Goal: Task Accomplishment & Management: Manage account settings

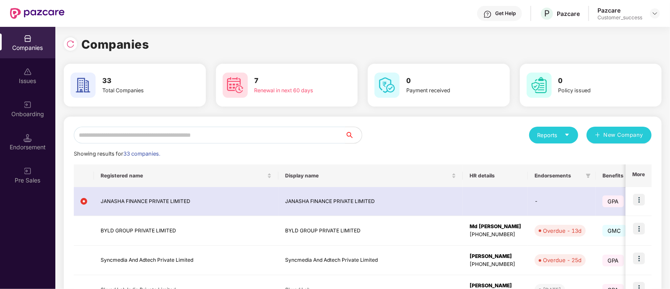
click at [216, 133] on input "text" at bounding box center [209, 135] width 271 height 17
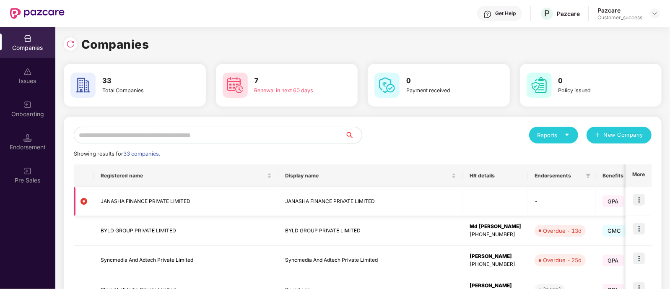
click at [338, 200] on td "JANASHA FINANCE PRIVATE LIMITED" at bounding box center [370, 201] width 185 height 29
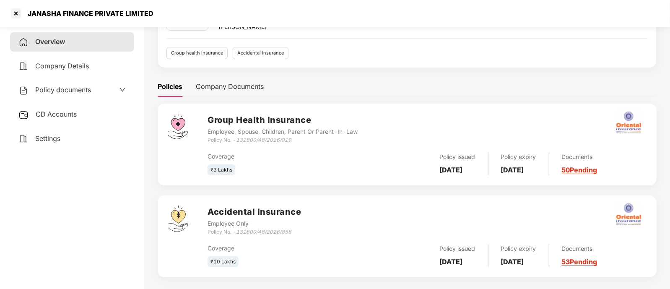
scroll to position [78, 0]
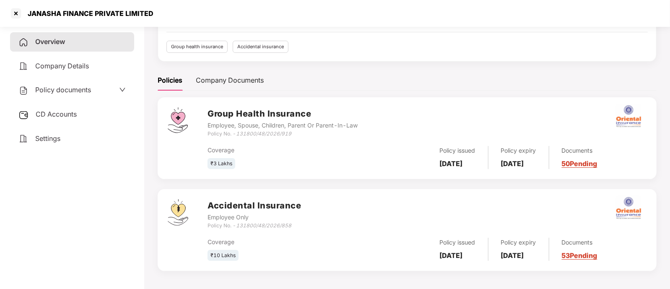
click at [585, 161] on link "50 Pending" at bounding box center [580, 163] width 36 height 8
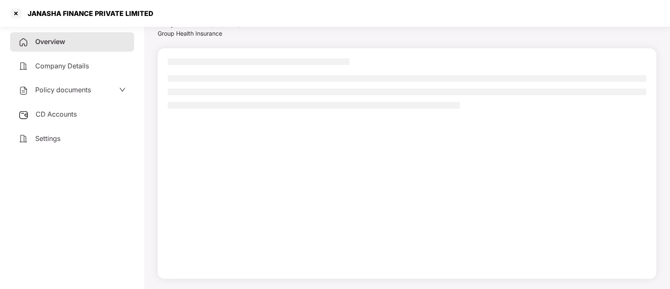
scroll to position [36, 0]
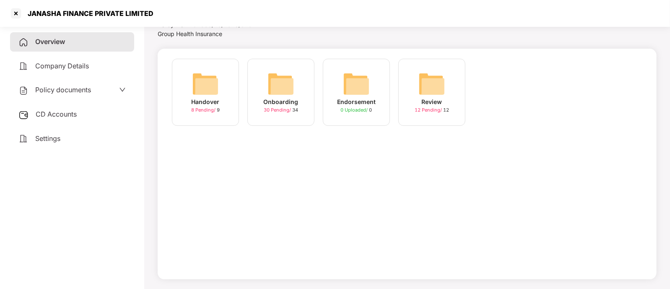
click at [100, 114] on div "CD Accounts" at bounding box center [72, 114] width 124 height 19
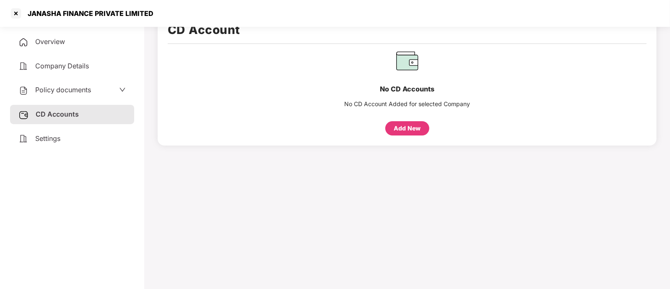
click at [77, 48] on div "Overview" at bounding box center [72, 41] width 124 height 19
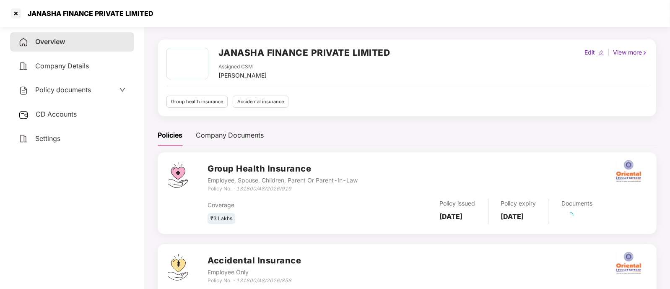
scroll to position [78, 0]
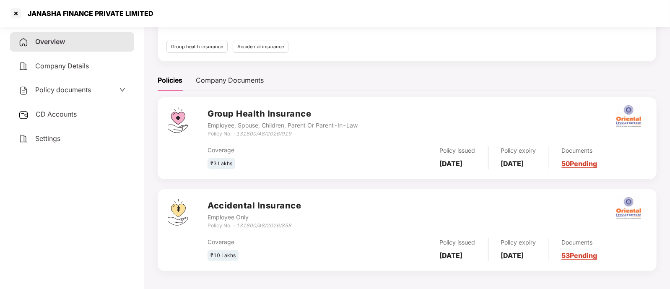
click at [598, 162] on link "50 Pending" at bounding box center [580, 163] width 36 height 8
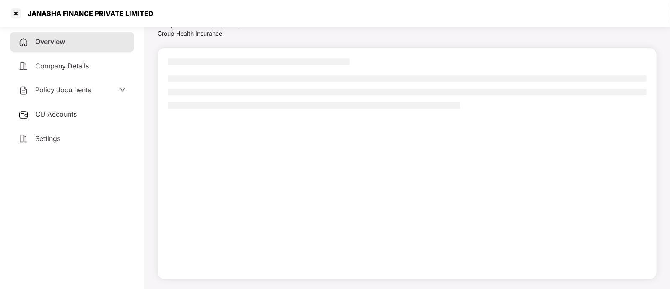
scroll to position [36, 0]
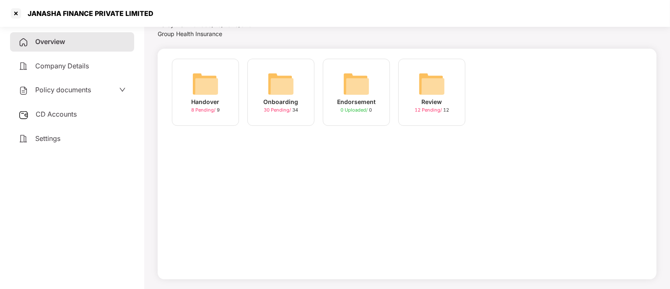
click at [276, 111] on span "30 Pending /" at bounding box center [278, 110] width 29 height 6
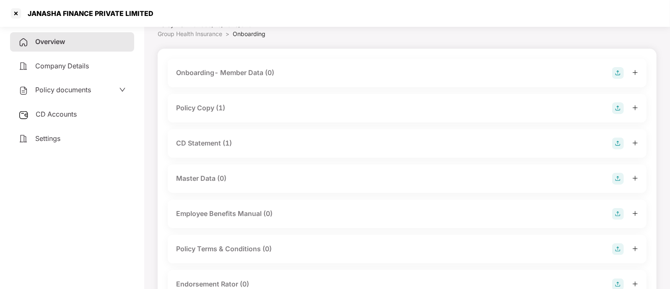
scroll to position [78, 0]
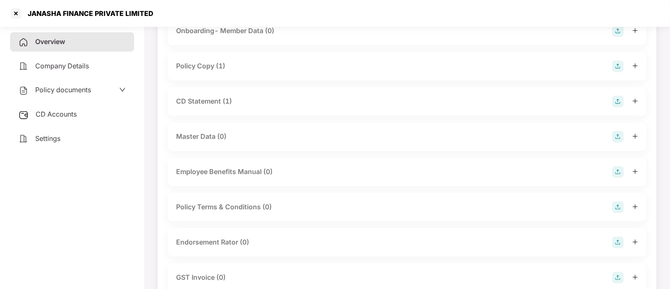
click at [283, 102] on div "CD Statement (1)" at bounding box center [407, 102] width 462 height 12
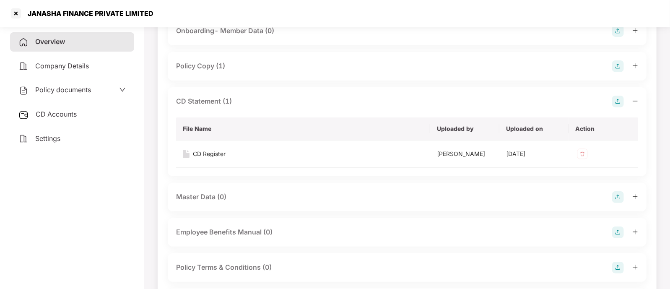
click at [283, 101] on div "CD Statement (1)" at bounding box center [407, 102] width 462 height 12
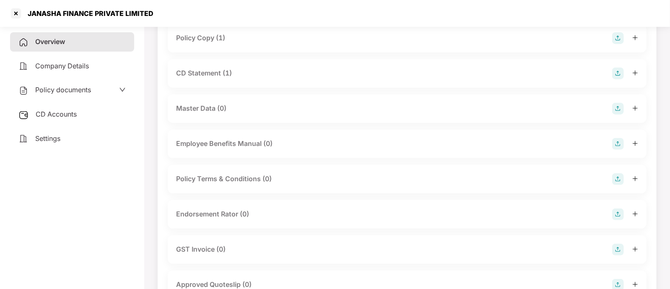
scroll to position [109, 0]
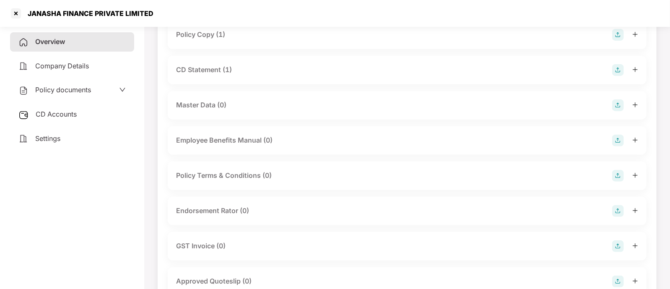
click at [223, 211] on div "Endorsement Rator (0)" at bounding box center [212, 210] width 73 height 10
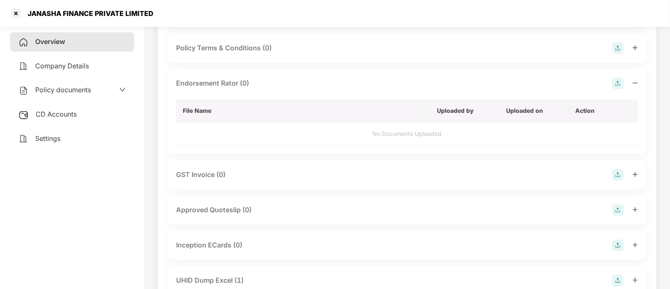
scroll to position [236, 0]
click at [621, 83] on img at bounding box center [618, 84] width 12 height 12
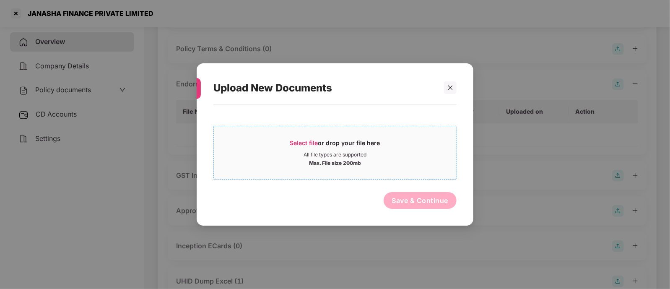
click at [328, 150] on div "Select file or drop your file here" at bounding box center [335, 145] width 90 height 13
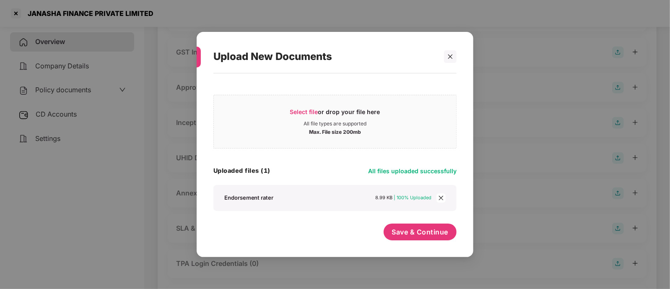
scroll to position [356, 0]
click at [434, 235] on span "Save & Continue" at bounding box center [420, 231] width 57 height 9
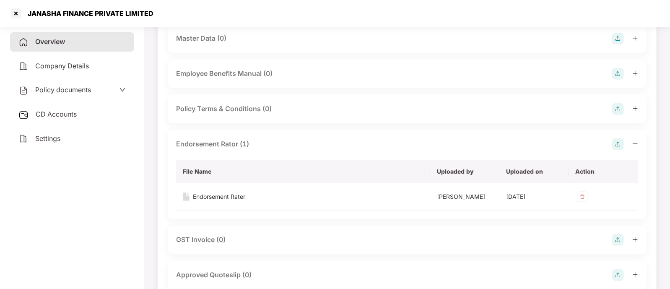
scroll to position [0, 0]
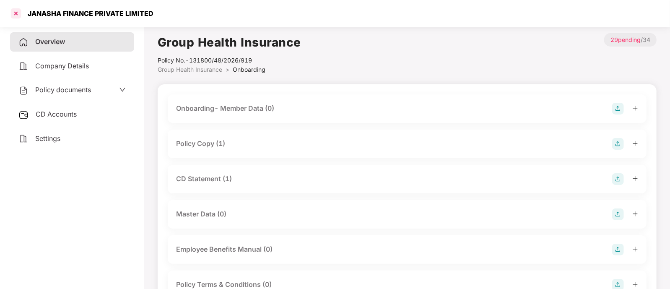
click at [16, 13] on div at bounding box center [15, 13] width 13 height 13
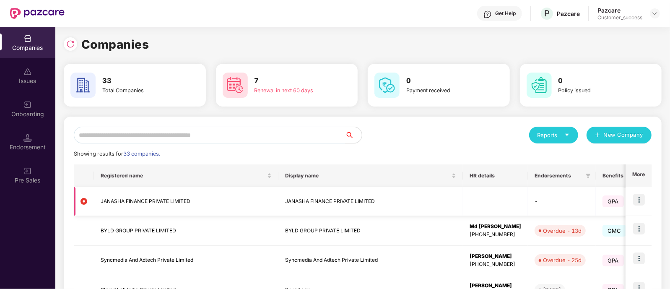
click at [640, 199] on img at bounding box center [639, 200] width 12 height 12
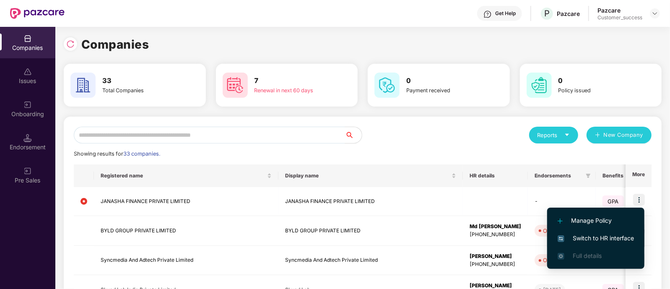
click at [593, 237] on span "Switch to HR interface" at bounding box center [596, 238] width 76 height 9
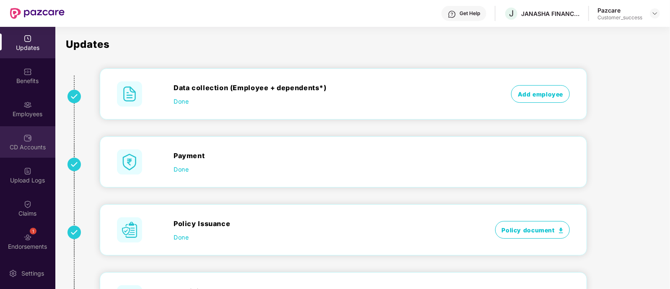
click at [39, 140] on div "CD Accounts" at bounding box center [27, 141] width 55 height 31
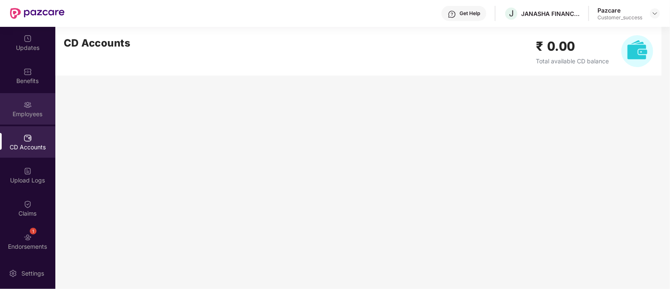
click at [29, 113] on div "Employees" at bounding box center [27, 114] width 55 height 8
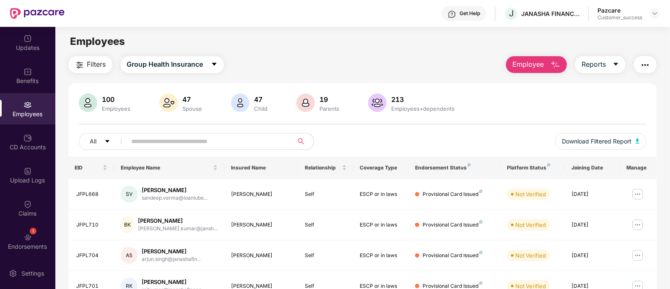
click at [217, 143] on input "text" at bounding box center [207, 141] width 151 height 13
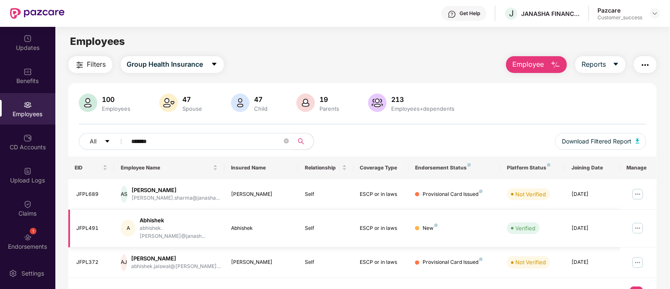
type input "*******"
click at [638, 226] on img at bounding box center [637, 227] width 13 height 13
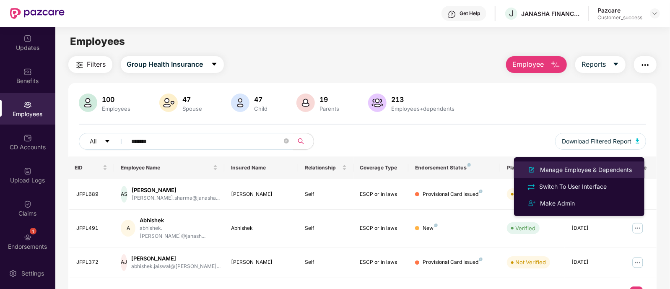
click at [585, 171] on div "Manage Employee & Dependents" at bounding box center [585, 169] width 95 height 9
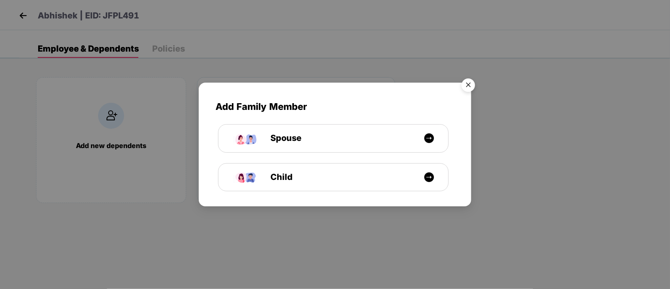
click at [470, 88] on img "Close" at bounding box center [468, 86] width 23 height 23
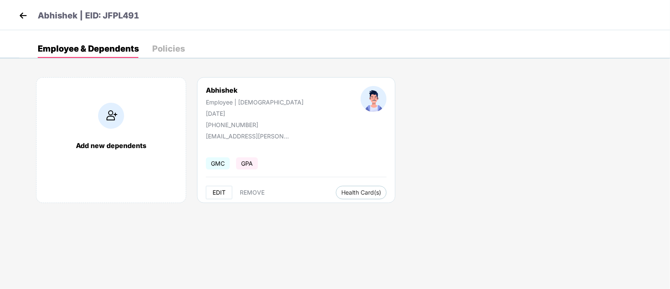
click at [221, 190] on span "EDIT" at bounding box center [219, 192] width 13 height 7
select select "****"
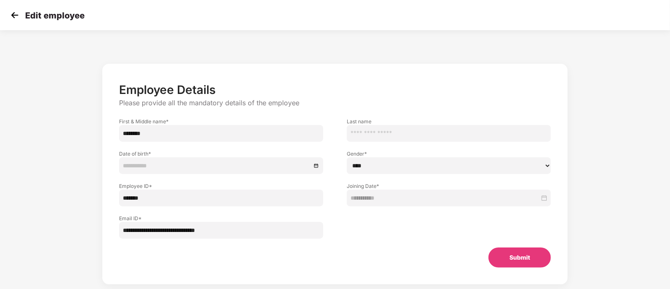
click at [317, 165] on div at bounding box center [221, 165] width 197 height 9
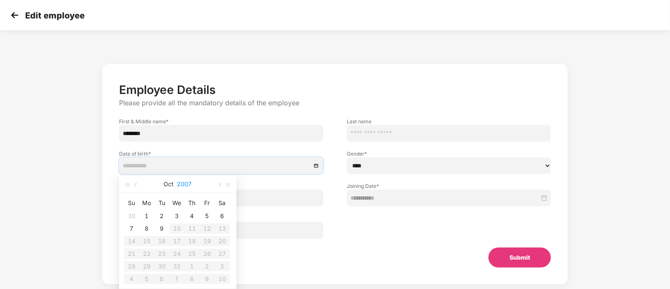
click at [182, 183] on button "2007" at bounding box center [184, 184] width 15 height 17
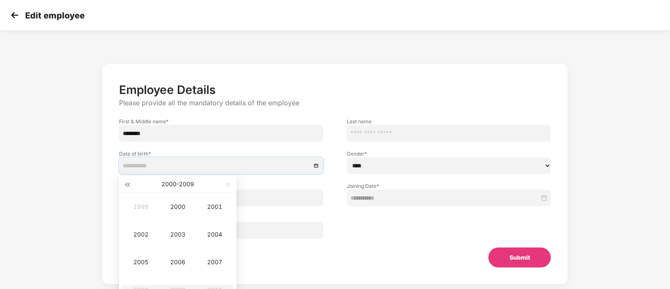
click at [124, 185] on button "button" at bounding box center [126, 184] width 9 height 17
type input "**********"
click at [214, 264] on div "1997" at bounding box center [214, 262] width 25 height 10
type input "**********"
click at [144, 202] on div "Jan" at bounding box center [140, 207] width 25 height 10
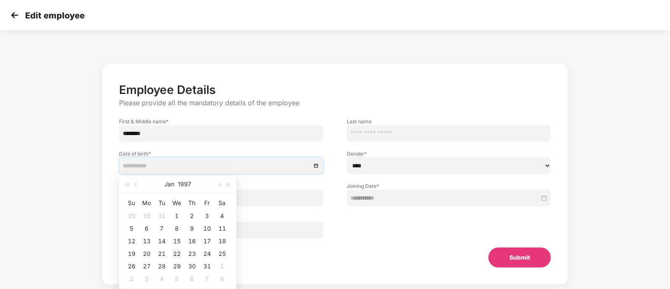
type input "**********"
click at [173, 252] on div "22" at bounding box center [177, 254] width 10 height 10
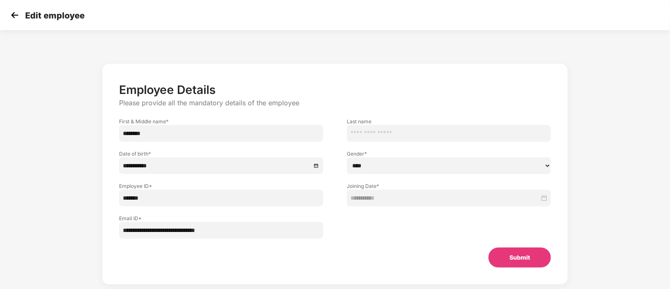
click at [504, 255] on button "Submit" at bounding box center [520, 257] width 62 height 20
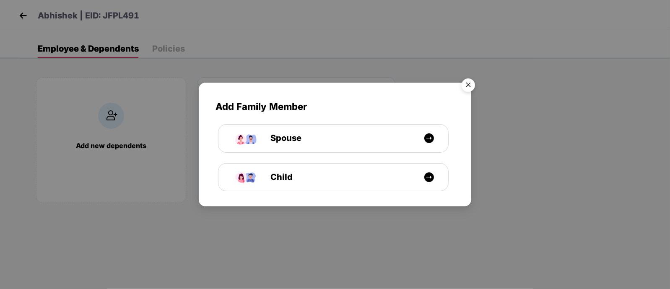
click at [465, 89] on img "Close" at bounding box center [468, 86] width 23 height 23
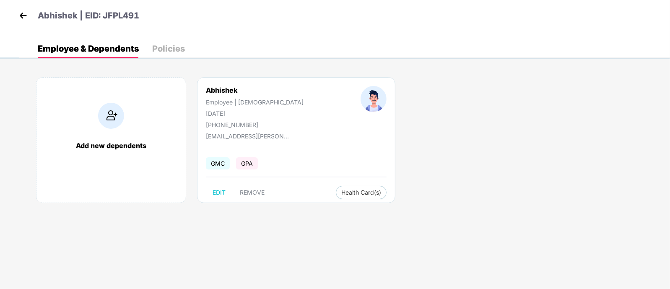
click at [29, 19] on header "Abhishek | EID: JFPL491" at bounding box center [78, 16] width 122 height 15
